Goal: Obtain resource: Download file/media

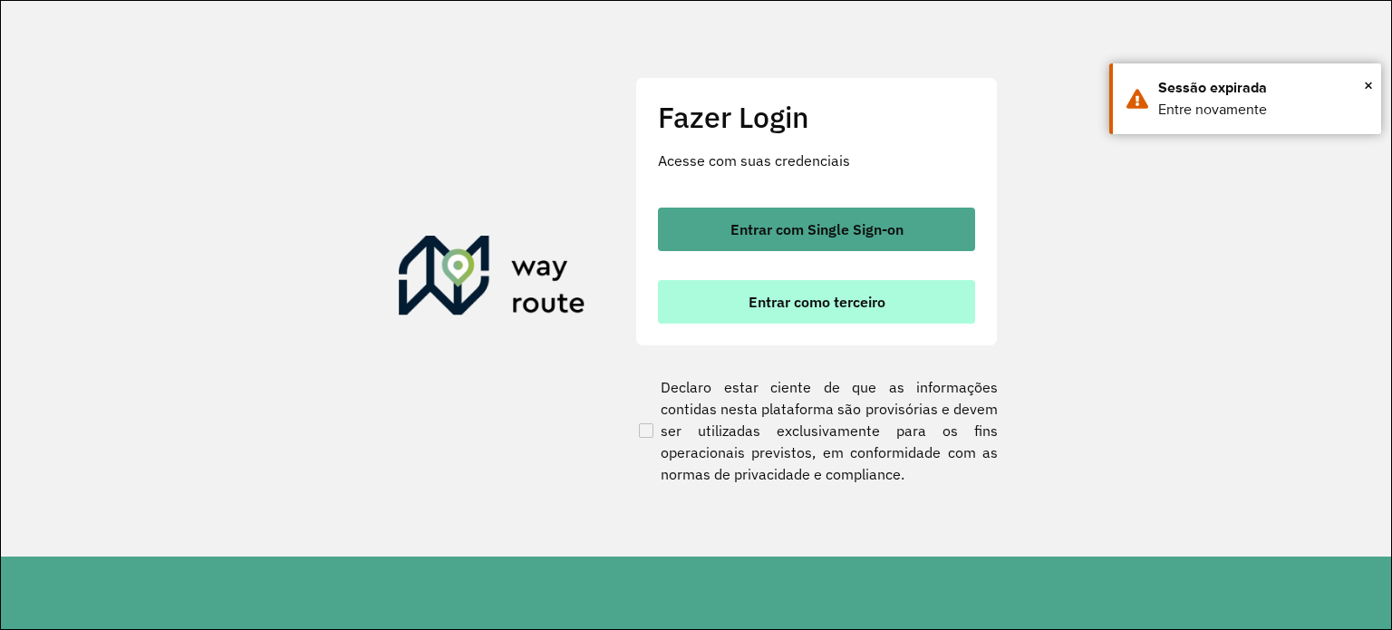
click at [820, 306] on font "Entrar como terceiro" at bounding box center [816, 302] width 137 height 18
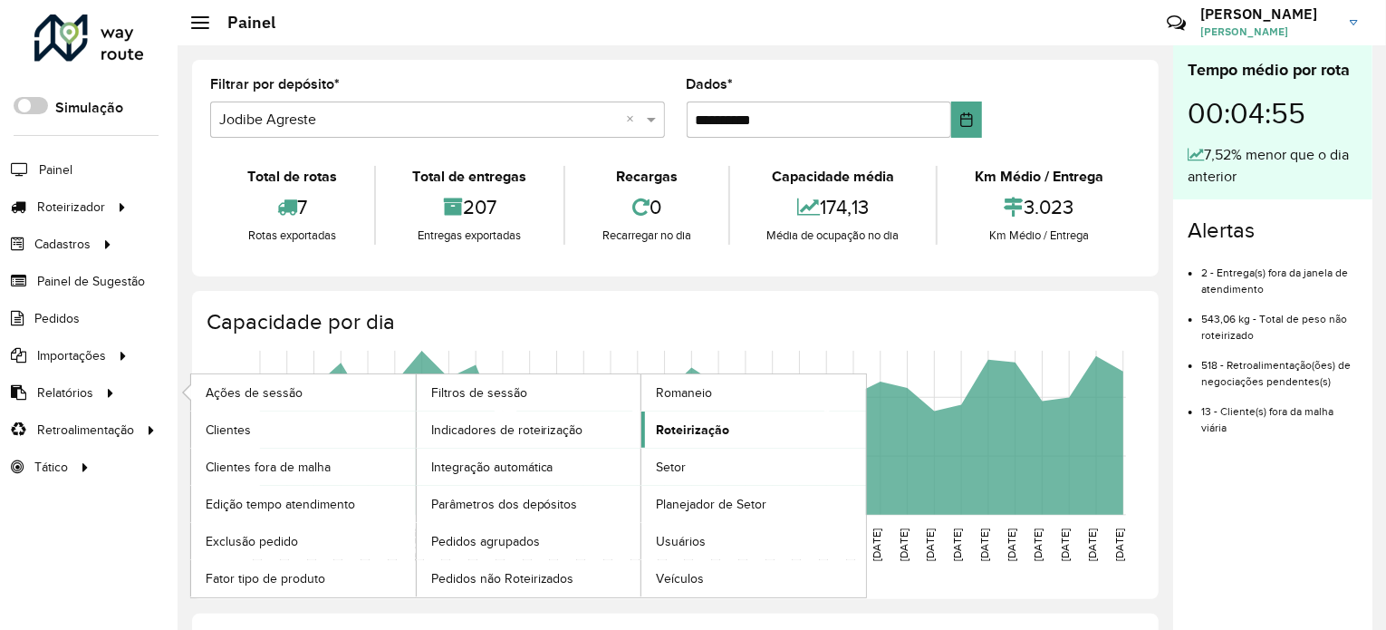
click at [700, 427] on font "Roteirização" at bounding box center [692, 429] width 73 height 14
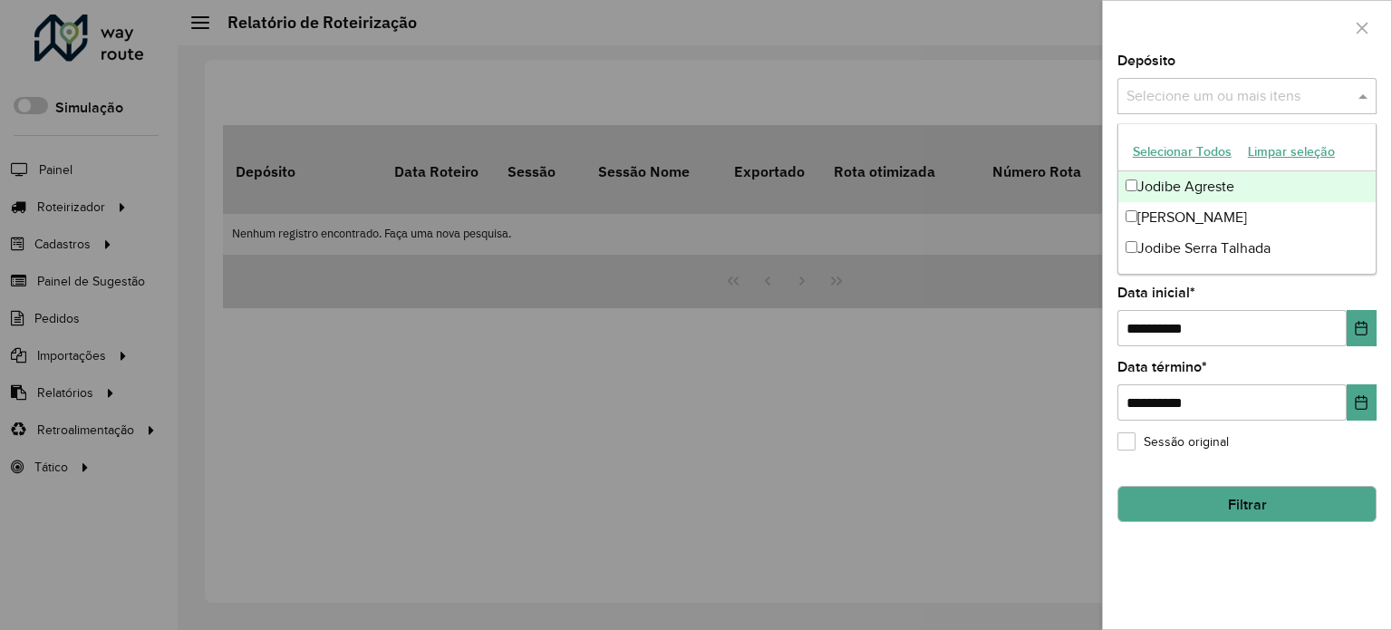
click at [1213, 87] on input "text" at bounding box center [1238, 97] width 232 height 22
click at [1195, 190] on font "Jodibe Agreste" at bounding box center [1185, 186] width 97 height 15
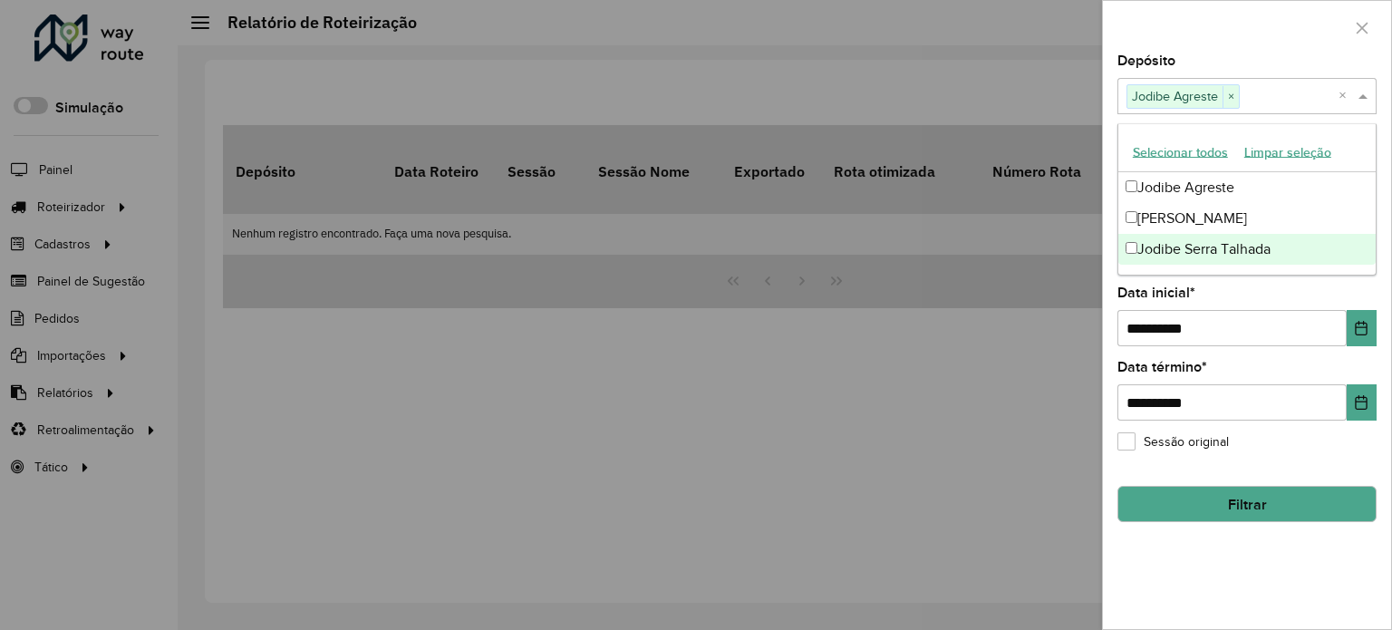
click at [1223, 304] on div "**********" at bounding box center [1246, 316] width 259 height 60
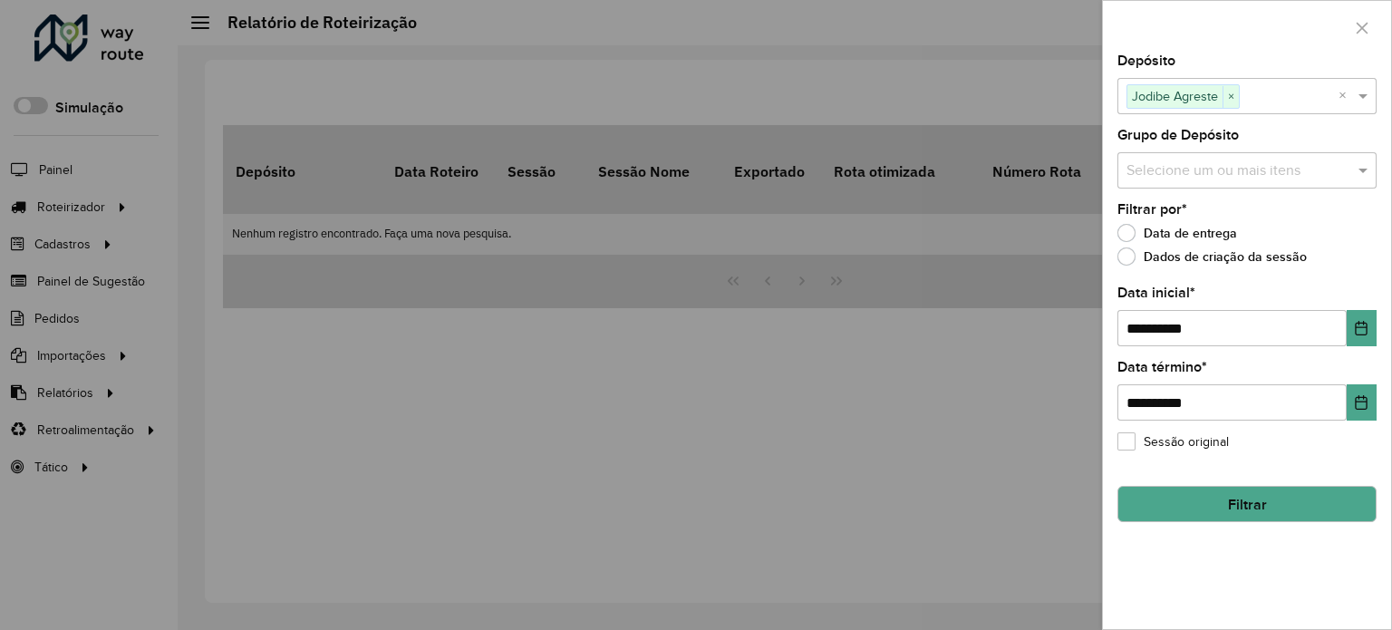
click at [1258, 161] on input "text" at bounding box center [1238, 171] width 232 height 22
click at [1347, 166] on input "text" at bounding box center [1238, 171] width 232 height 22
click at [1331, 126] on div "**********" at bounding box center [1247, 341] width 288 height 575
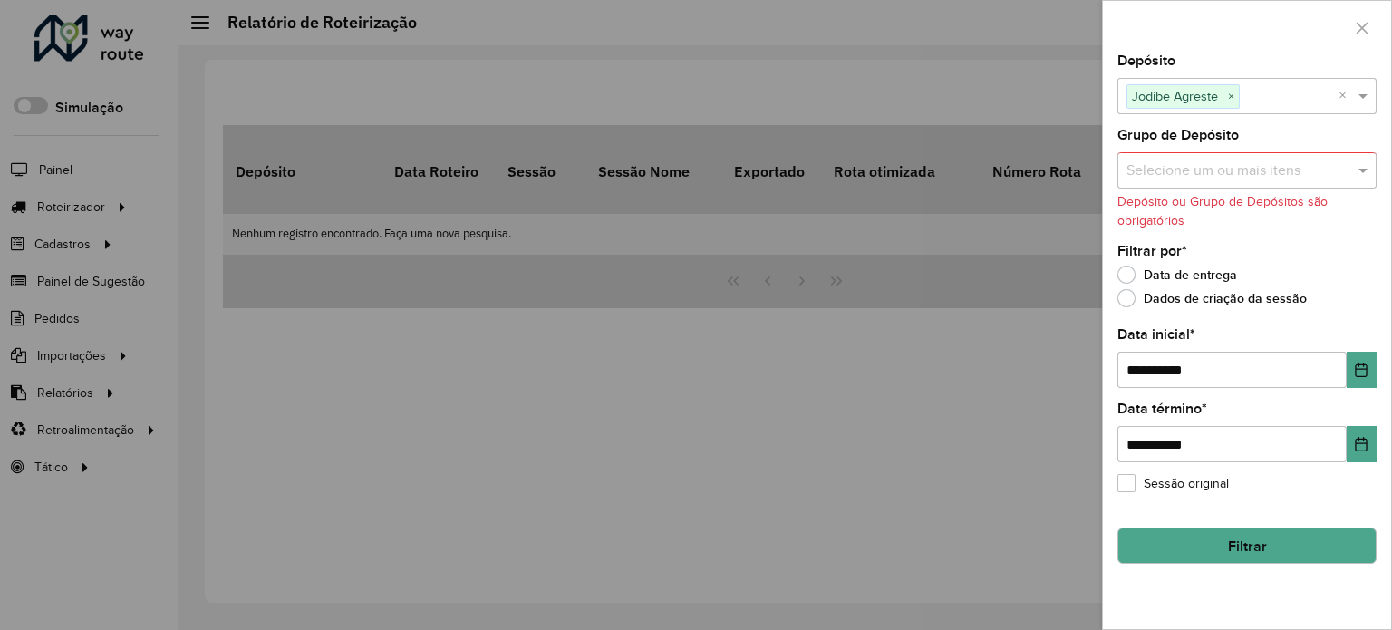
click at [1216, 169] on input "text" at bounding box center [1238, 171] width 232 height 22
click at [1208, 256] on font "Nenhum item encontrado" at bounding box center [1206, 260] width 162 height 15
drag, startPoint x: 1212, startPoint y: 260, endPoint x: 1243, endPoint y: 151, distance: 113.0
click at [1212, 258] on font "Nenhum item encontrado" at bounding box center [1206, 260] width 162 height 15
click at [1253, 130] on div "Grupo de Depósito Selecione um ou mais itens Depósito ou Grupo de Depósitos são…" at bounding box center [1246, 179] width 259 height 101
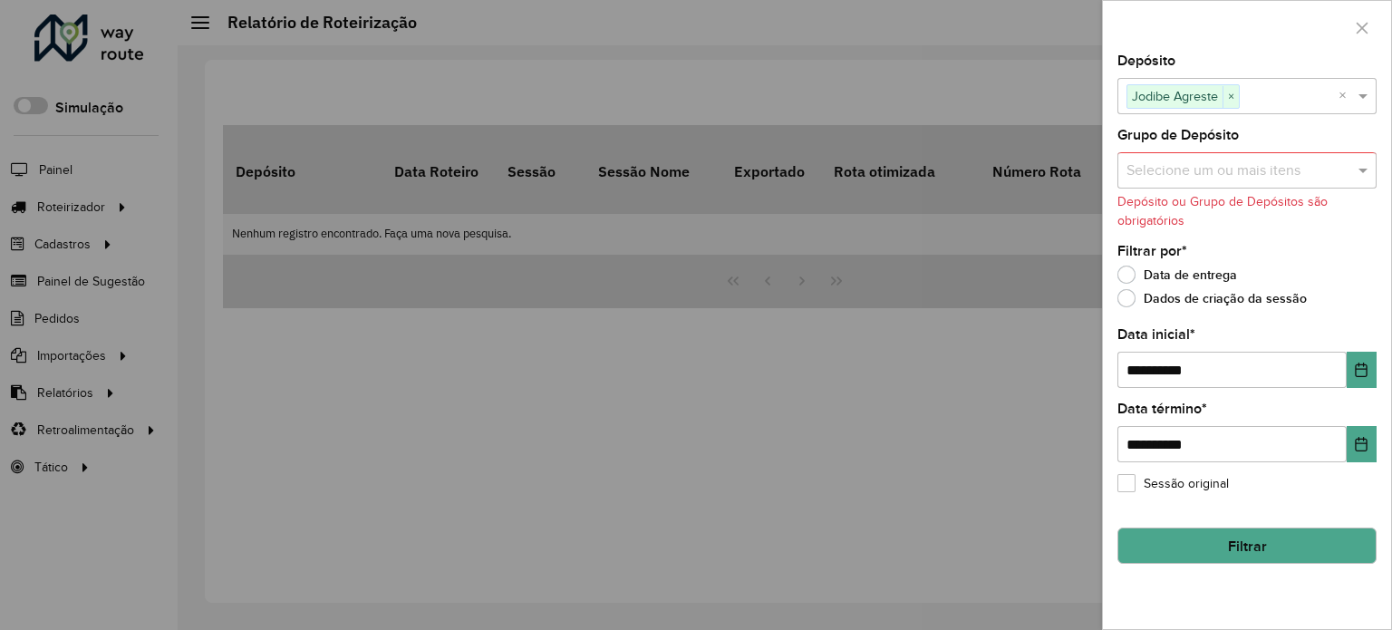
click at [1212, 544] on button "Filtrar" at bounding box center [1246, 545] width 259 height 36
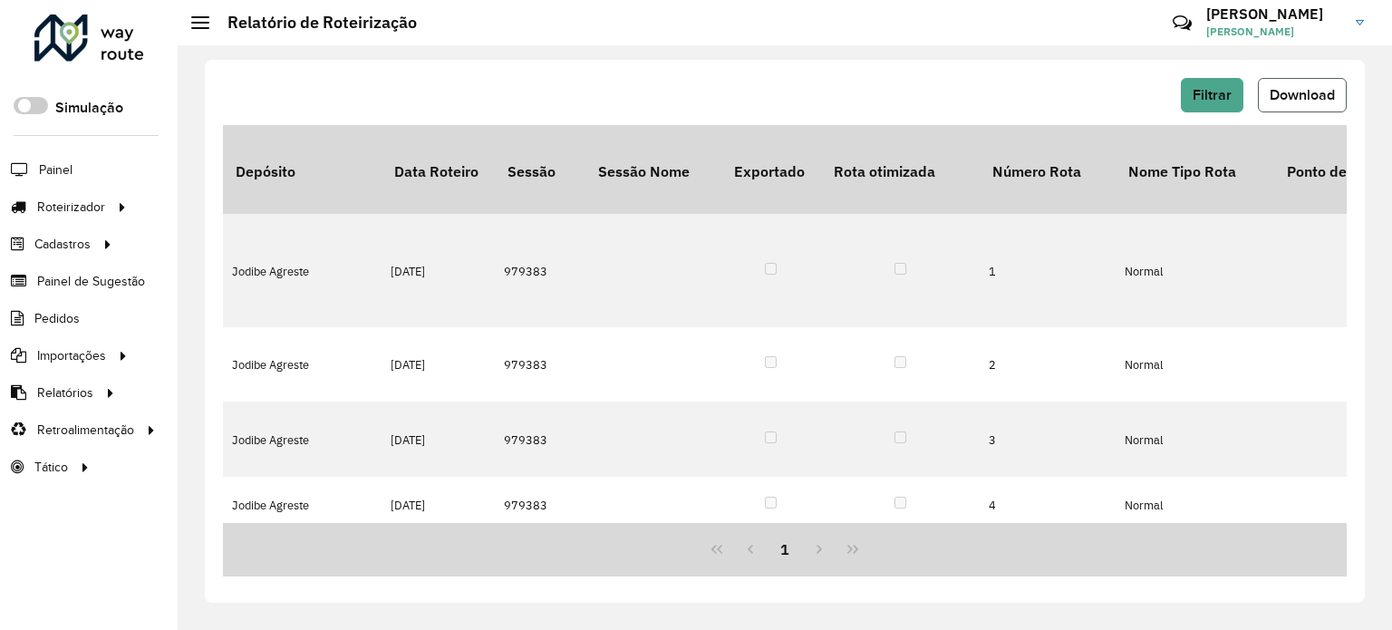
click at [1297, 85] on button "Download" at bounding box center [1302, 95] width 89 height 34
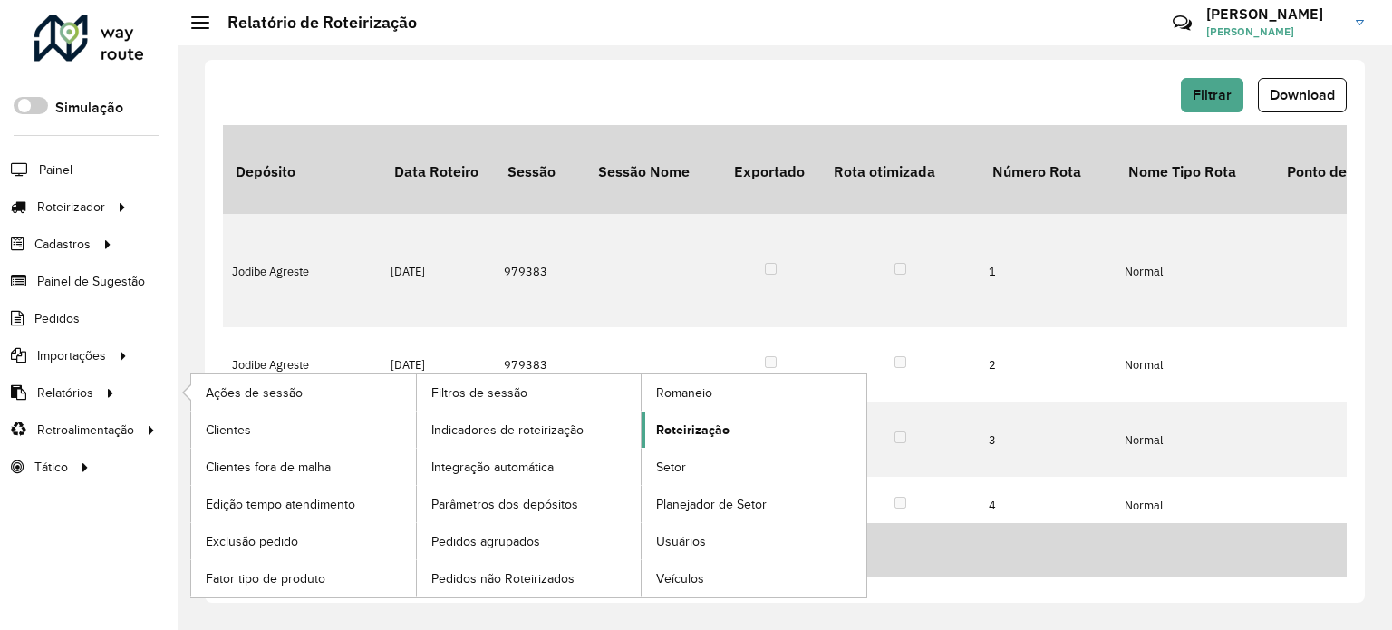
click at [680, 425] on font "Roteirização" at bounding box center [692, 429] width 73 height 14
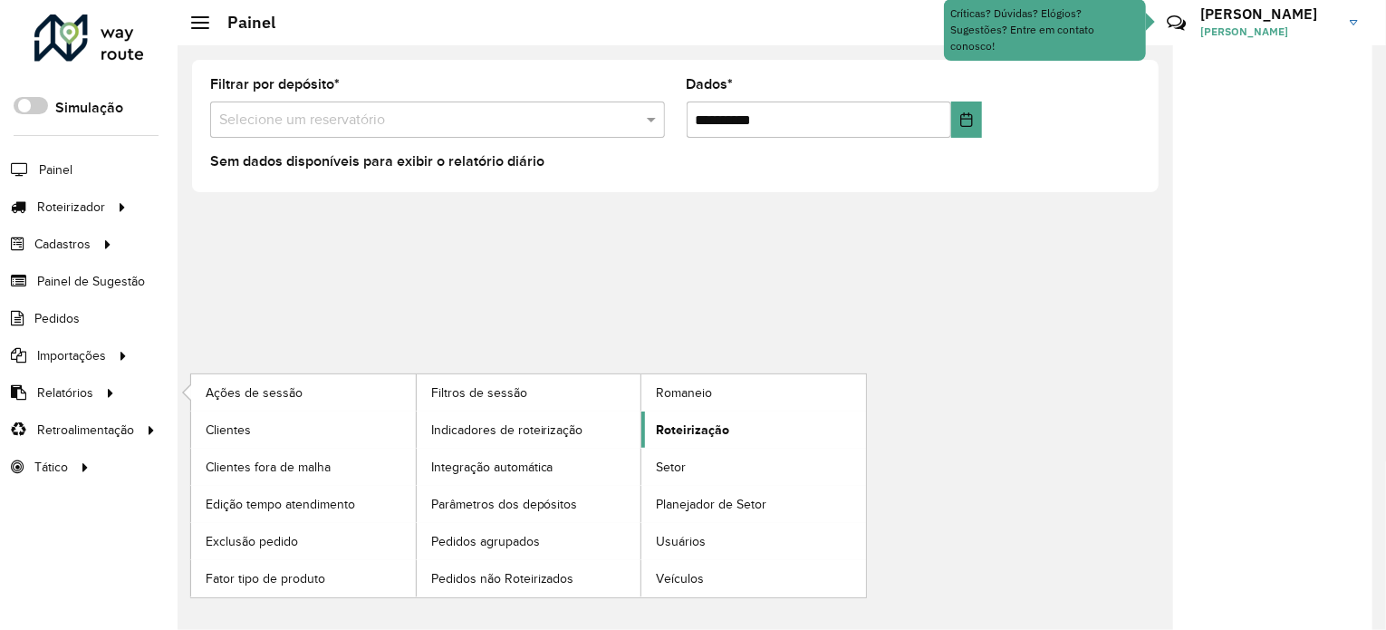
click at [700, 426] on font "Roteirização" at bounding box center [692, 429] width 73 height 14
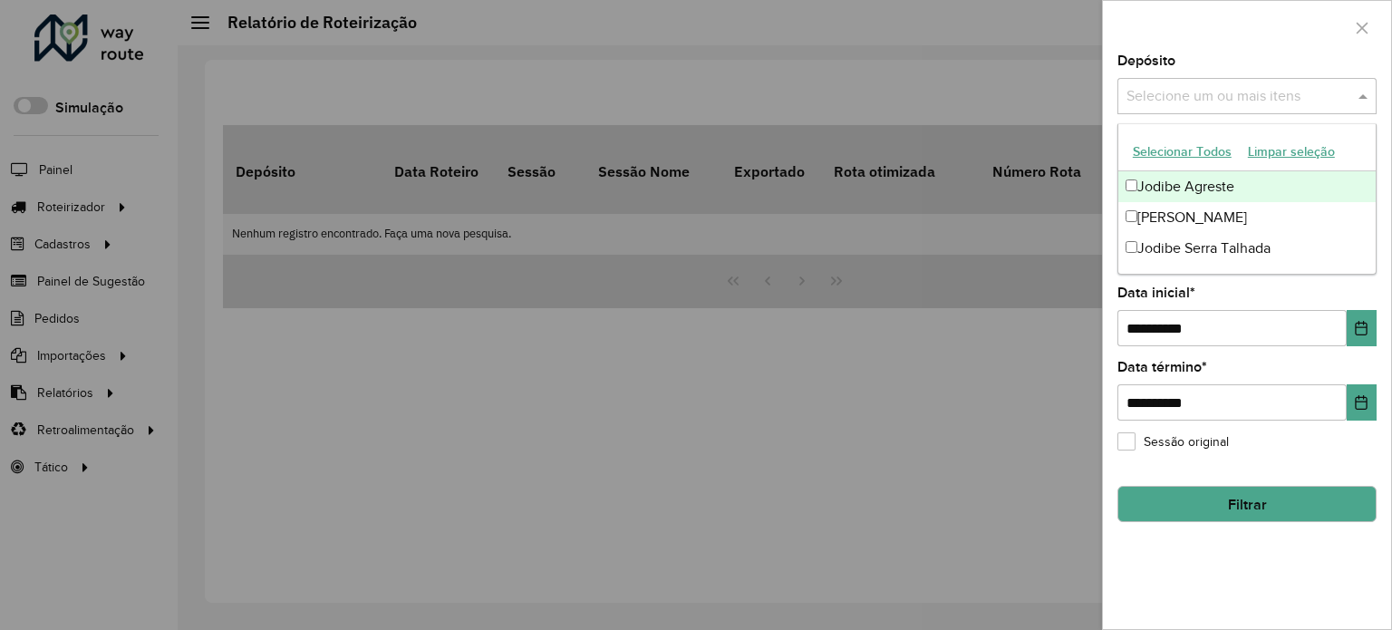
click at [1248, 91] on input "text" at bounding box center [1238, 97] width 232 height 22
click at [1215, 187] on font "Jodibe Agreste" at bounding box center [1185, 186] width 97 height 15
click at [1207, 123] on ng-dropdown-panel "Selecionar todos Limpar seleção Jodibe Agreste Jodibe Arcoverde Jodibe Serra Ta…" at bounding box center [1246, 199] width 259 height 152
drag, startPoint x: 1046, startPoint y: 234, endPoint x: 1068, endPoint y: 325, distance: 94.3
click at [1046, 237] on div at bounding box center [696, 315] width 1392 height 630
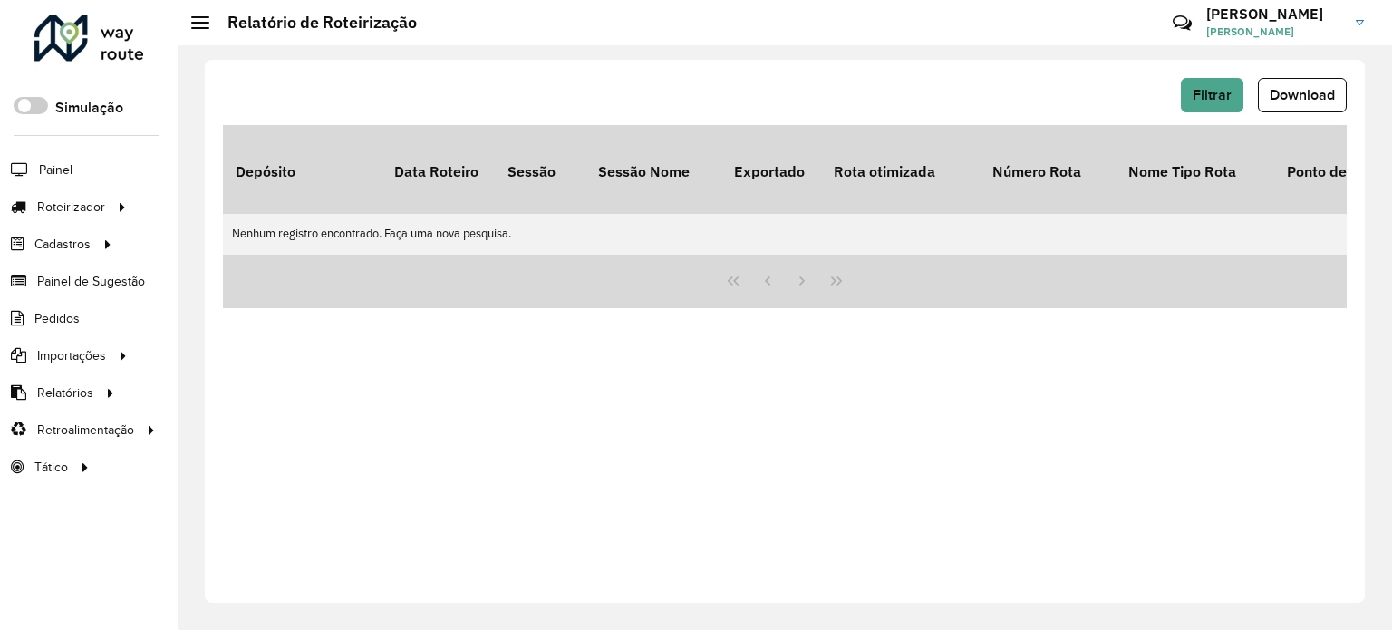
click at [1349, 24] on link "Carlos Carlos Canuto" at bounding box center [1291, 22] width 171 height 47
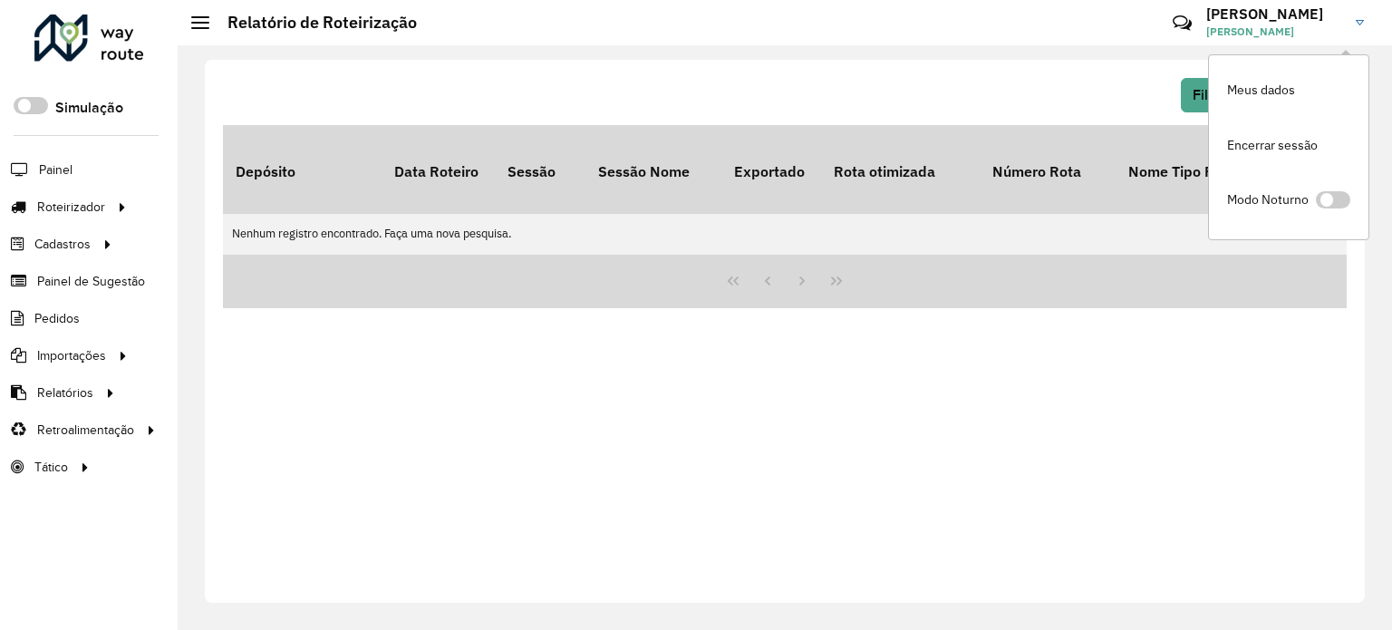
click at [1132, 60] on hb-relatorio-container "Filtrar Download Depósito Data Roteiro Sessão Sessão Nome Exportado Rota otimiz…" at bounding box center [785, 331] width 1160 height 543
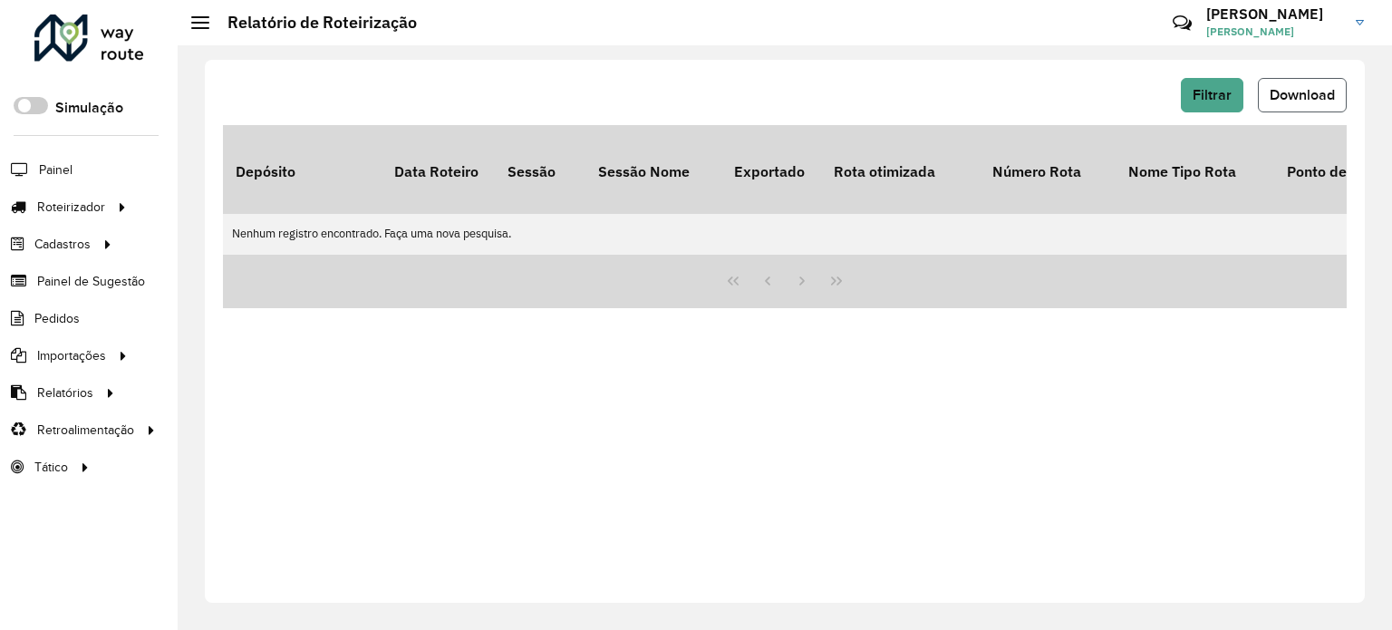
click at [1294, 89] on font "Download" at bounding box center [1302, 94] width 65 height 15
click at [1214, 97] on font "Filtrar" at bounding box center [1212, 94] width 39 height 15
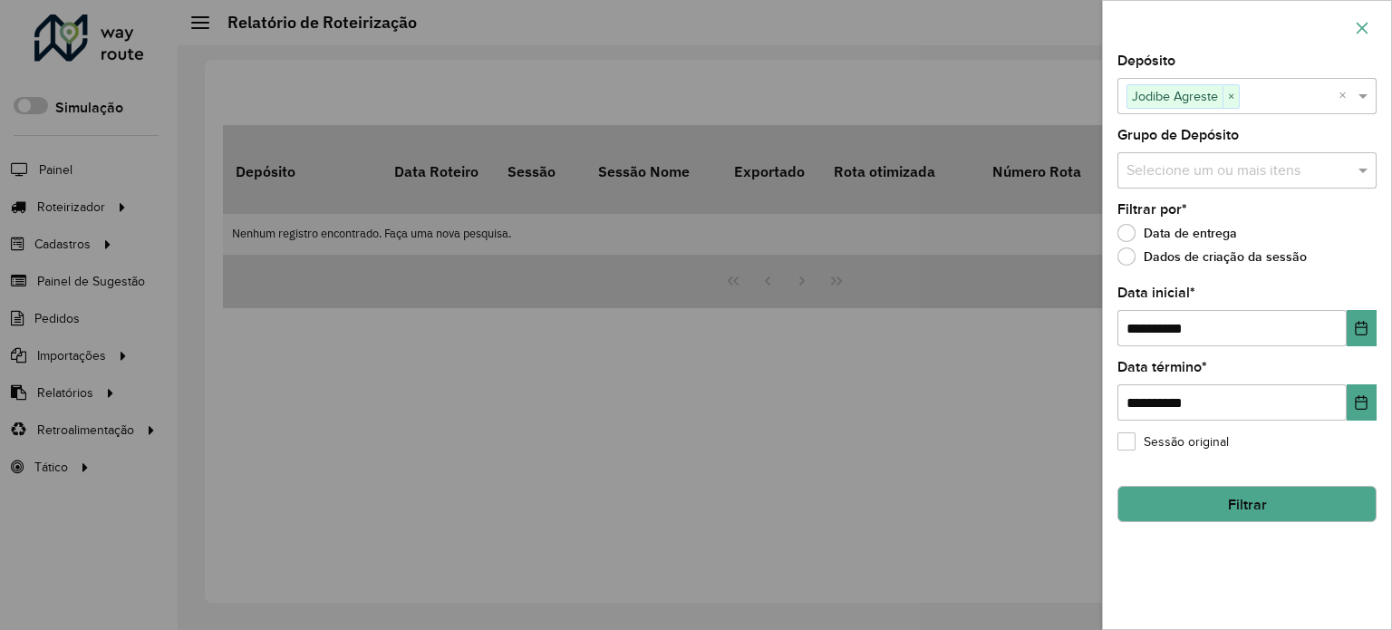
click at [1357, 24] on icon "button" at bounding box center [1362, 28] width 14 height 14
